Goal: Task Accomplishment & Management: Manage account settings

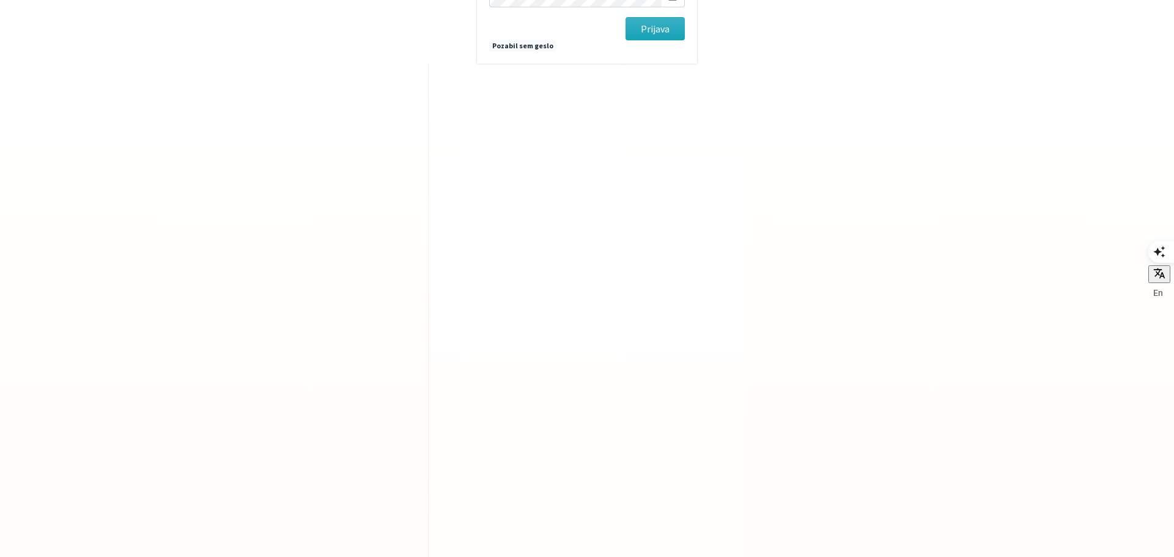
type input "[EMAIL_ADDRESS][DOMAIN_NAME]"
click at [626, 17] on button "Prijava" at bounding box center [655, 28] width 59 height 23
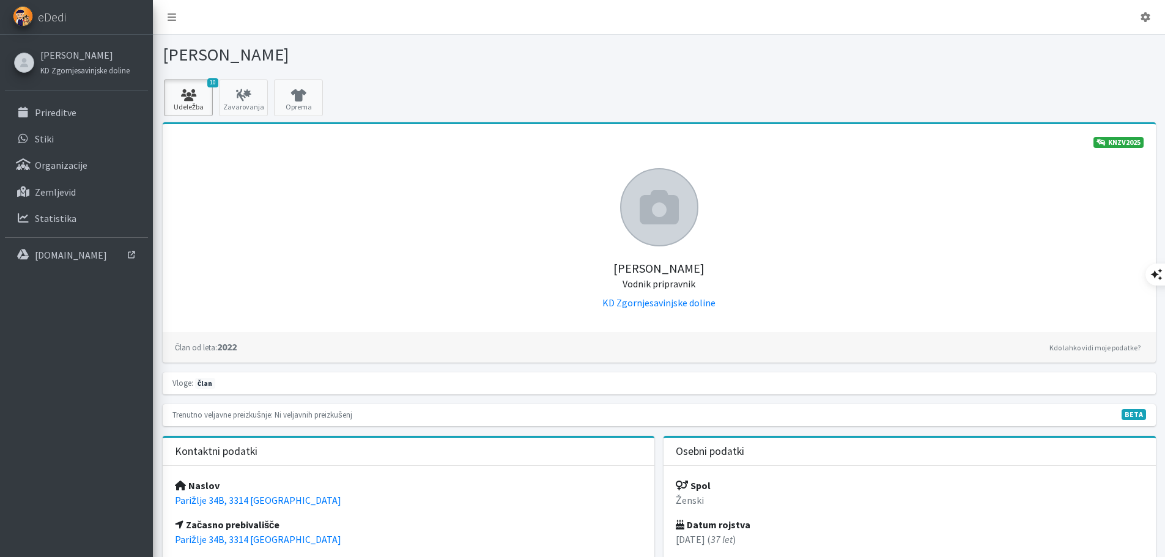
click at [201, 99] on icon at bounding box center [189, 95] width 42 height 12
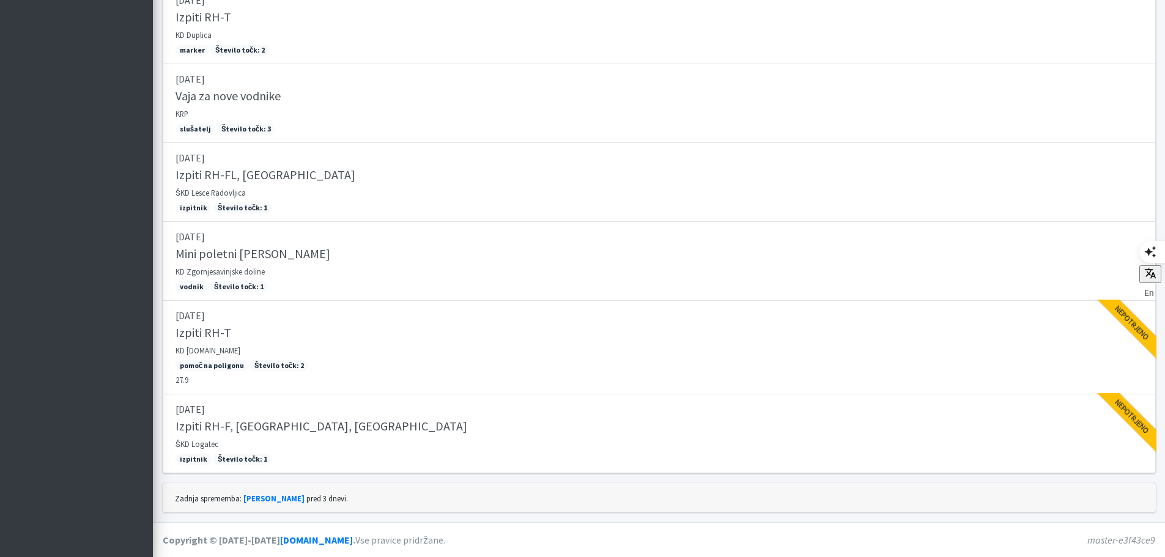
scroll to position [513, 0]
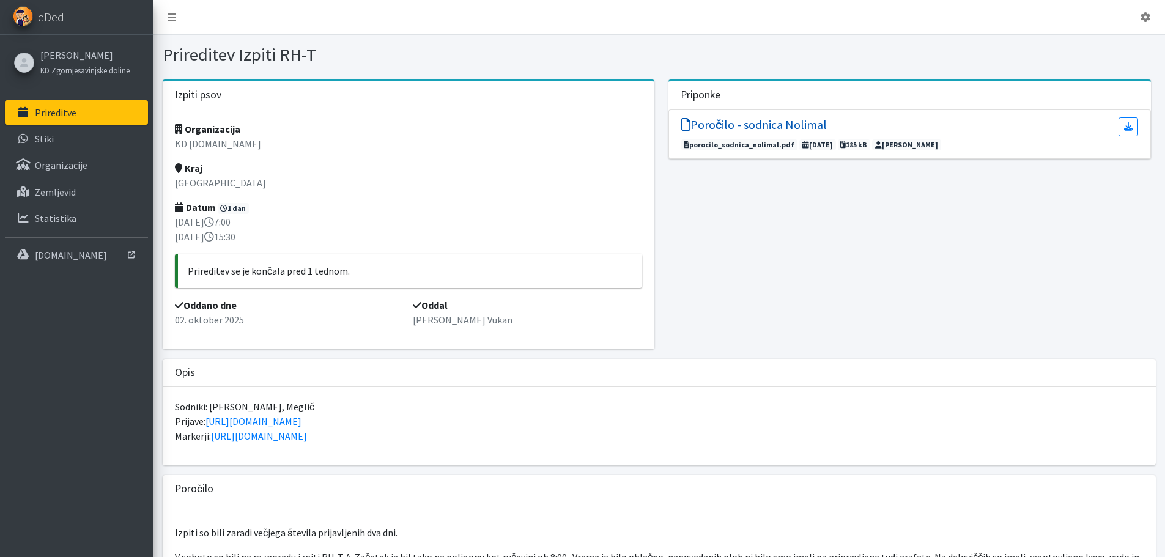
click at [716, 123] on h5 "Poročilo - sodnica Nolimal" at bounding box center [754, 124] width 146 height 15
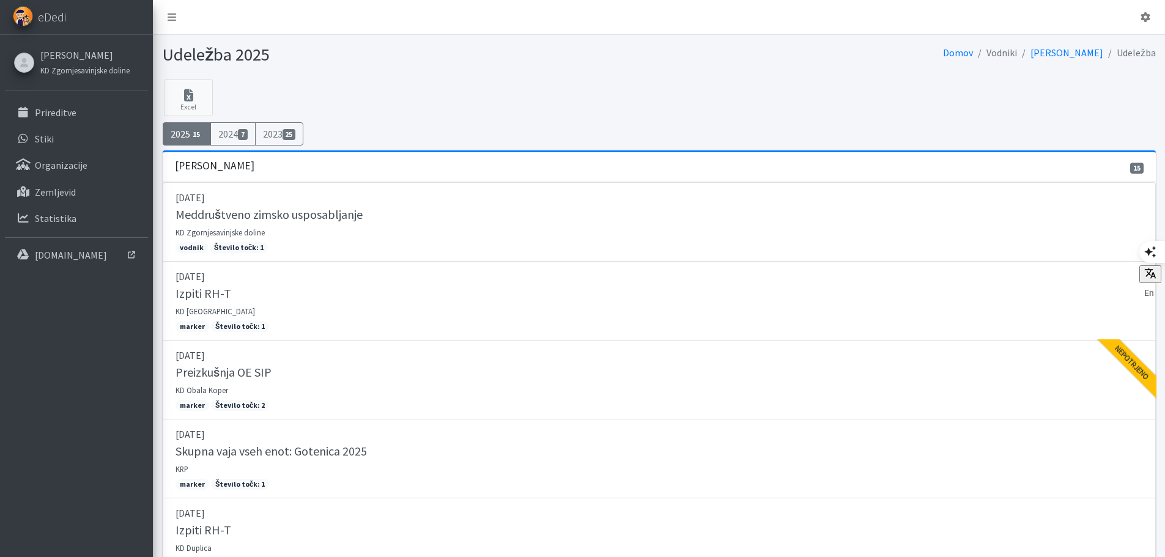
click at [176, 139] on link "2025 15" at bounding box center [187, 133] width 49 height 23
click at [65, 51] on link "[PERSON_NAME]" at bounding box center [84, 55] width 89 height 15
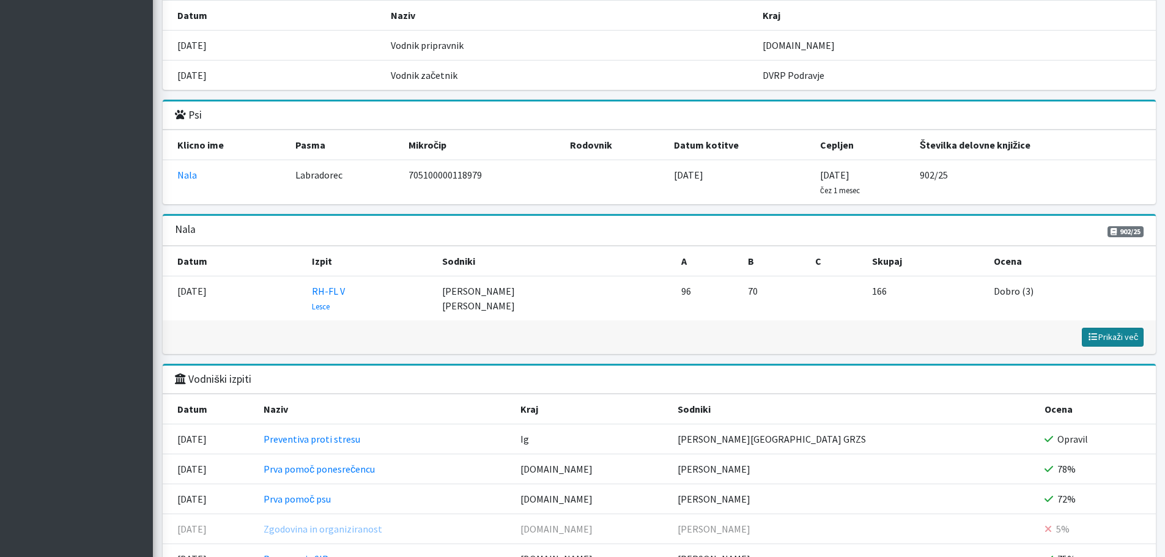
scroll to position [1345, 0]
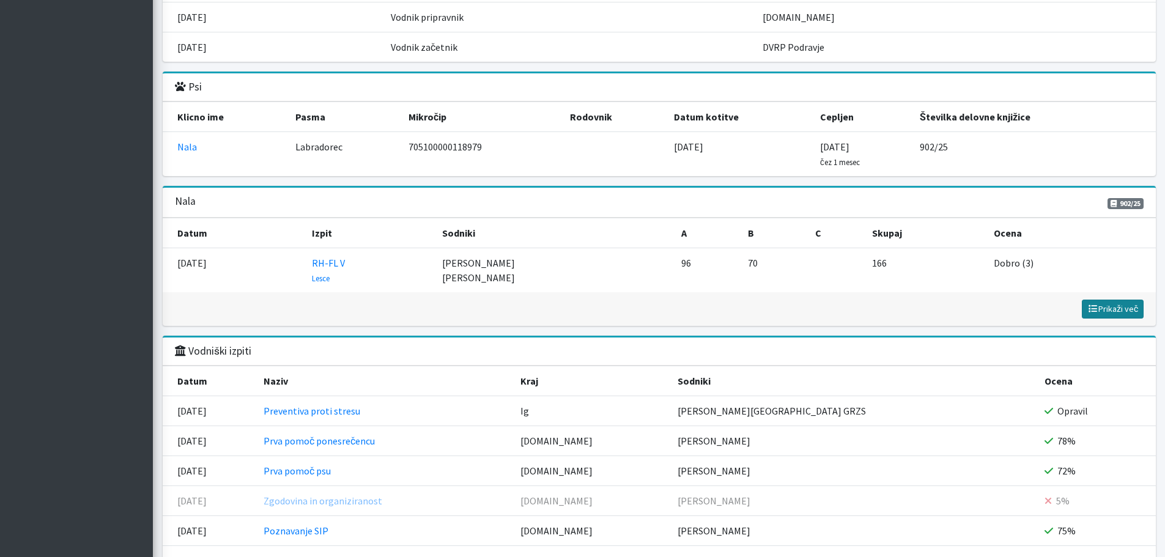
click at [1100, 306] on span "Prikaži več" at bounding box center [1112, 308] width 51 height 11
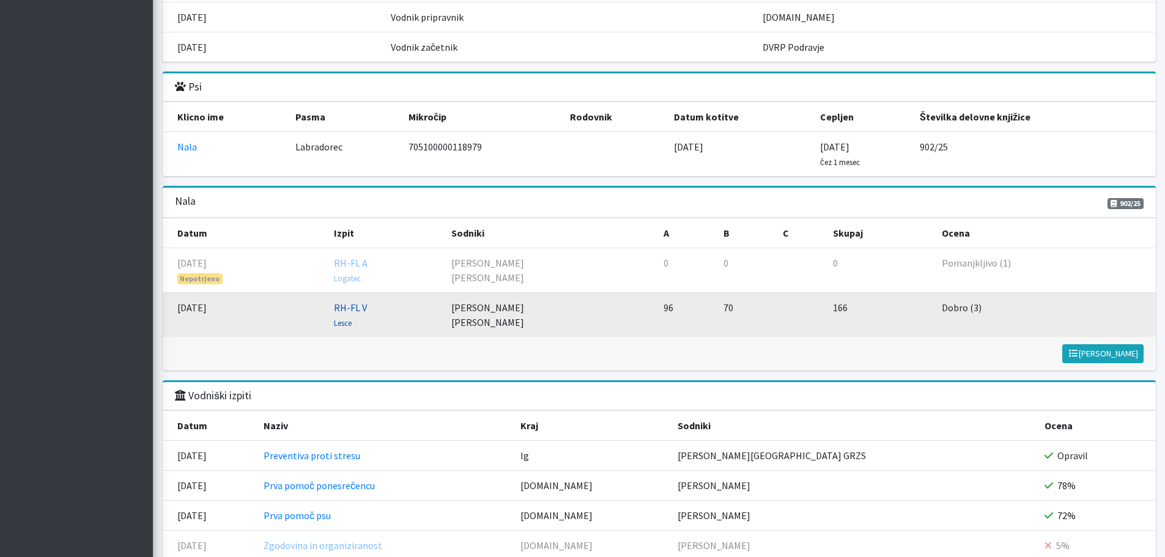
click at [349, 311] on link "RH-FL V Lesce" at bounding box center [350, 315] width 33 height 27
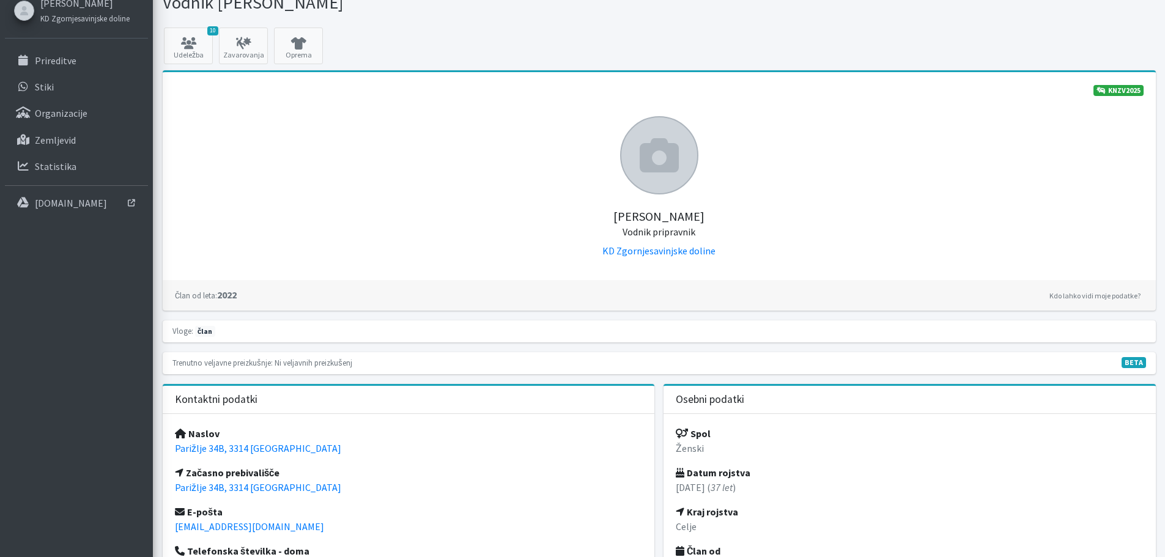
scroll to position [0, 0]
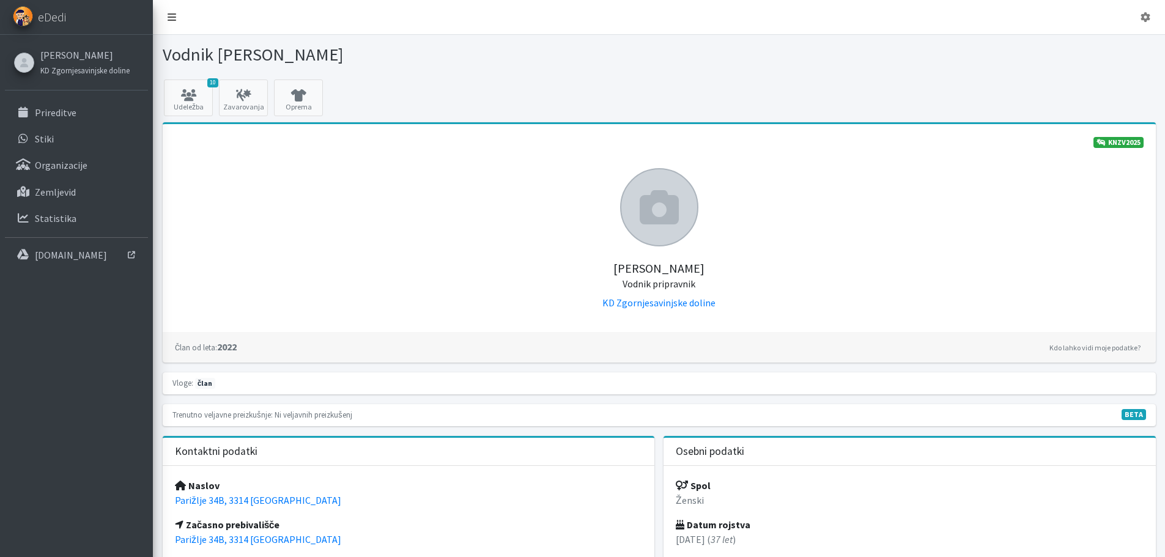
click at [174, 25] on link at bounding box center [172, 17] width 28 height 24
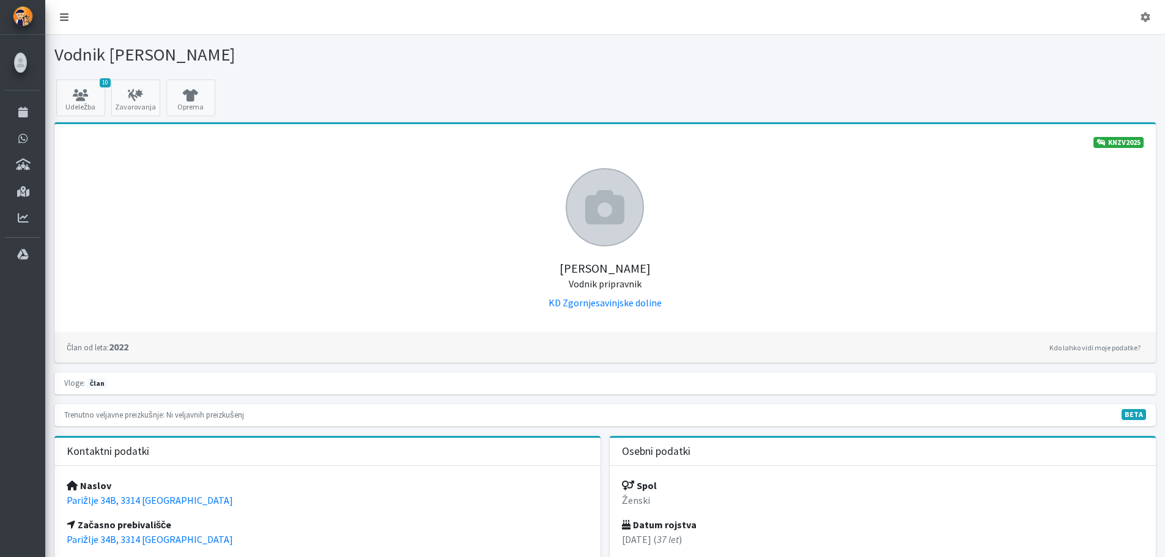
click at [63, 20] on icon at bounding box center [64, 17] width 9 height 10
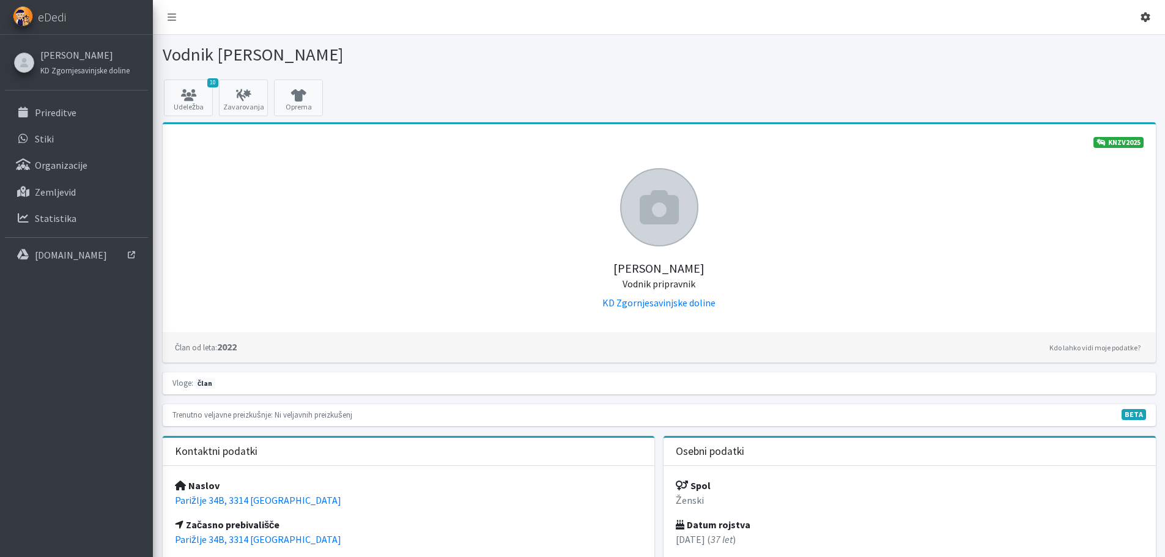
click at [1141, 19] on icon at bounding box center [1146, 17] width 10 height 10
click at [1118, 48] on link "Odjavi se" at bounding box center [1111, 46] width 97 height 20
